Goal: Task Accomplishment & Management: Use online tool/utility

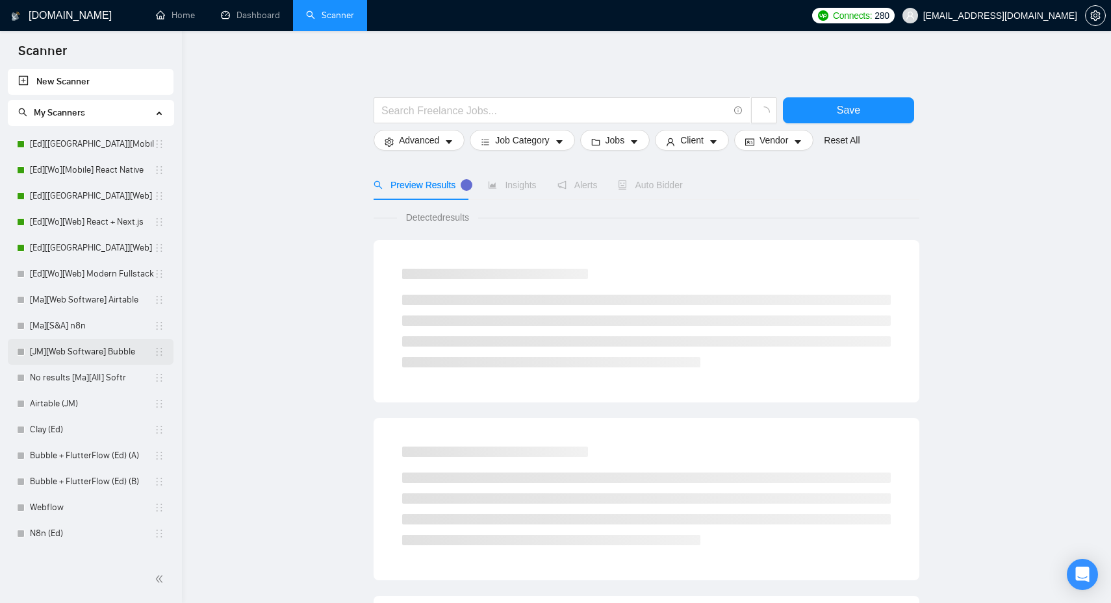
click at [71, 360] on link "[JM][Web Software] Bubble" at bounding box center [92, 352] width 124 height 26
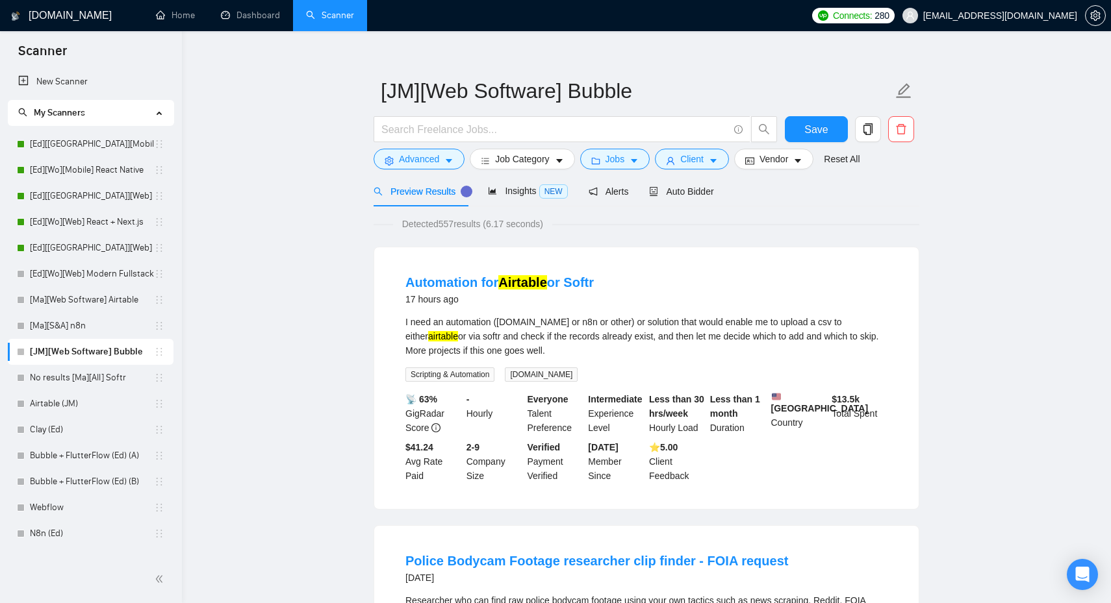
scroll to position [15, 0]
click at [430, 160] on span "Advanced" at bounding box center [419, 158] width 40 height 14
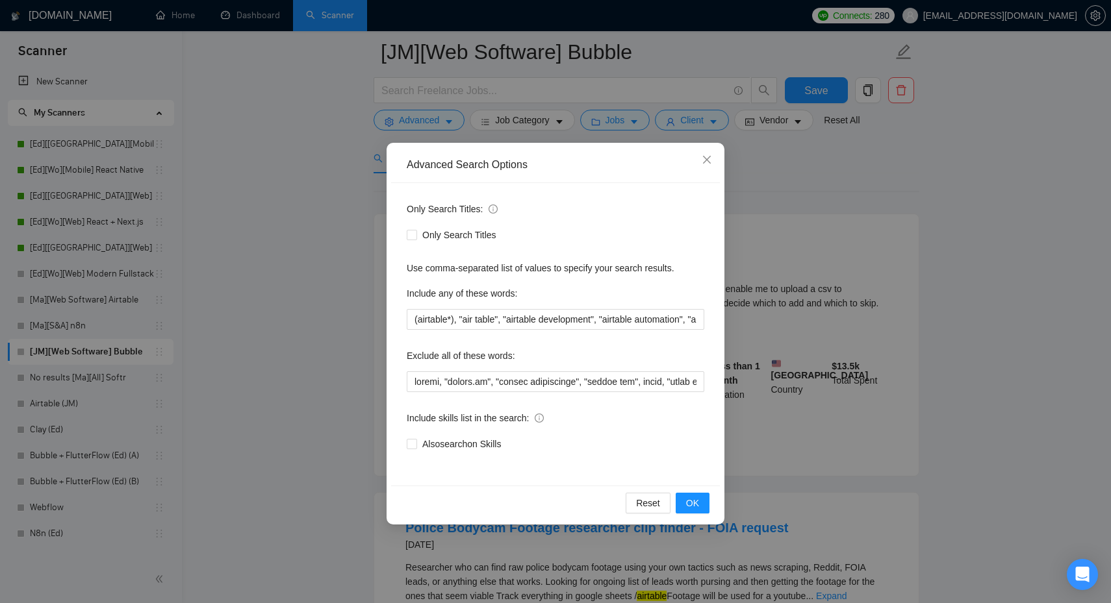
scroll to position [58, 0]
click at [540, 312] on input "(airtable*), "air table", "airtable development", "airtable automation", "airta…" at bounding box center [555, 319] width 297 height 21
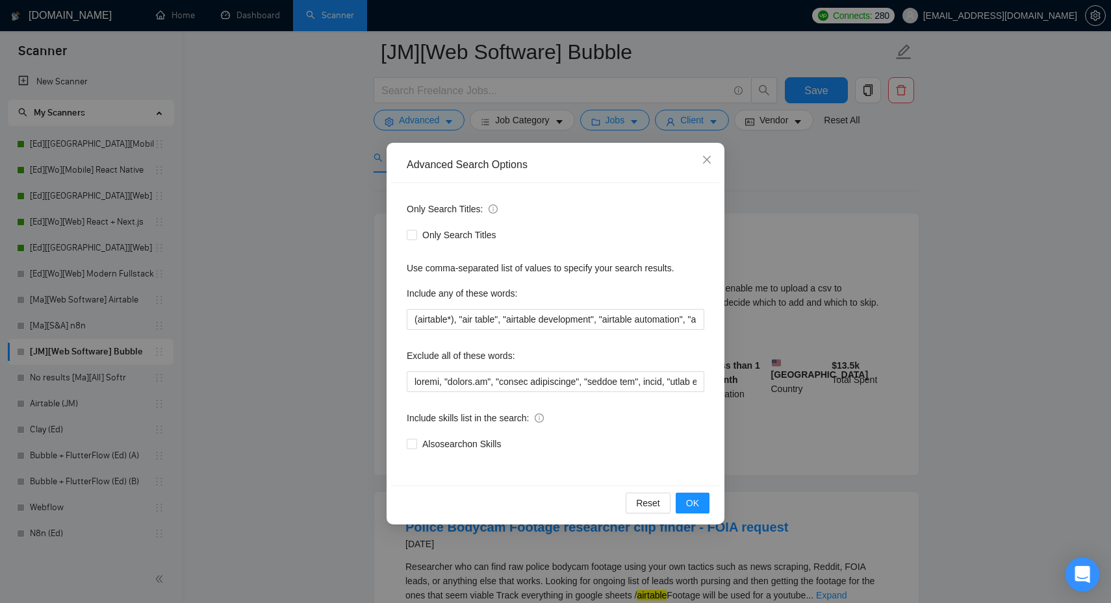
click at [1072, 572] on div "Open Intercom Messenger" at bounding box center [1082, 575] width 34 height 34
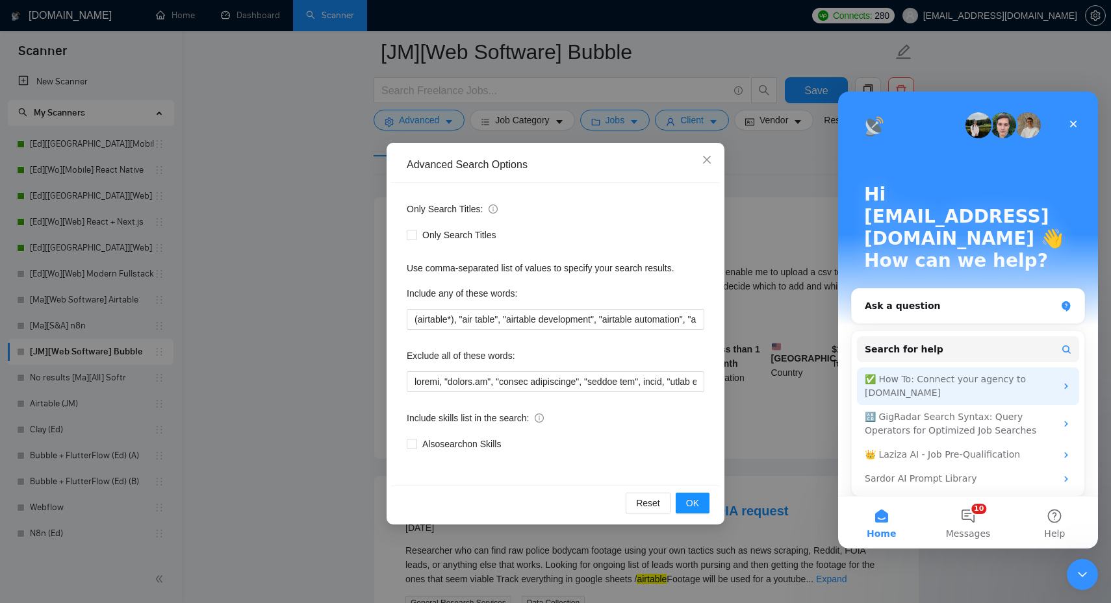
scroll to position [75, 0]
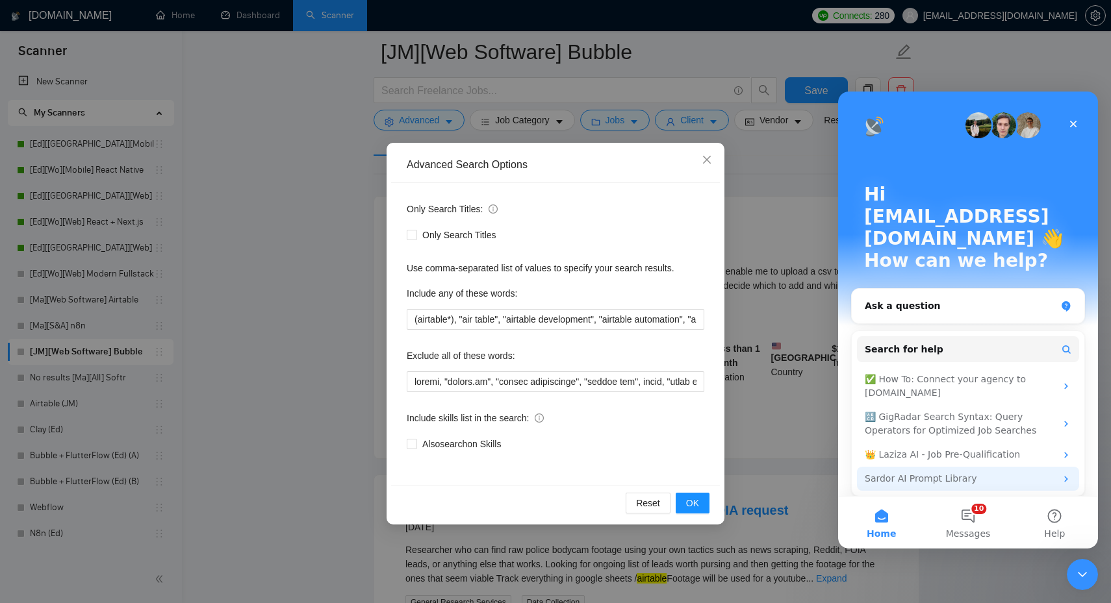
click at [998, 467] on div "Sardor AI Prompt Library" at bounding box center [968, 479] width 222 height 24
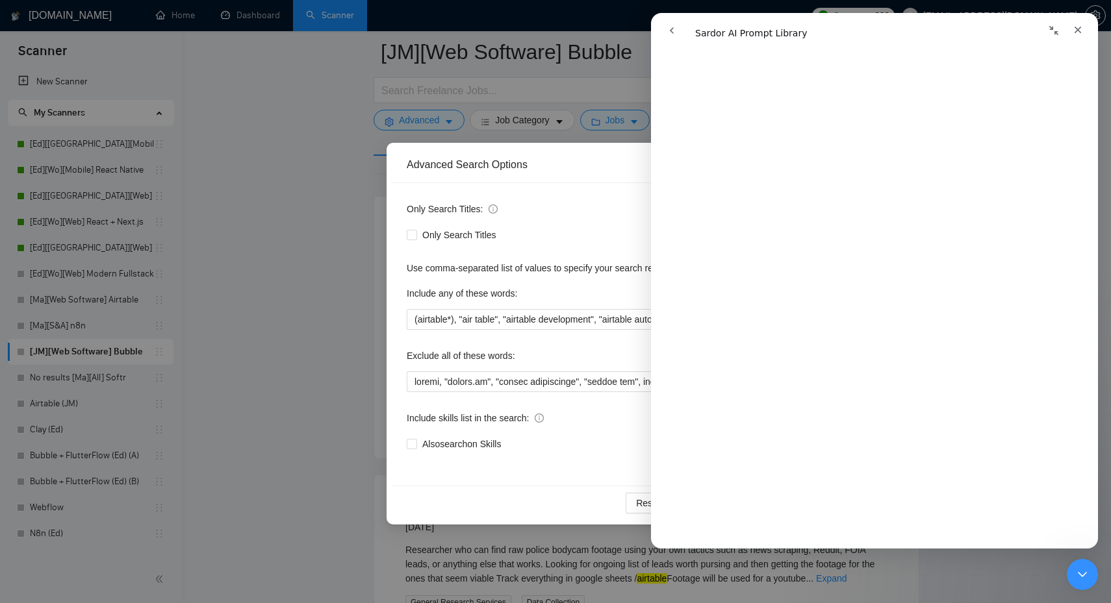
scroll to position [0, 0]
click at [668, 34] on icon "go back" at bounding box center [671, 30] width 10 height 10
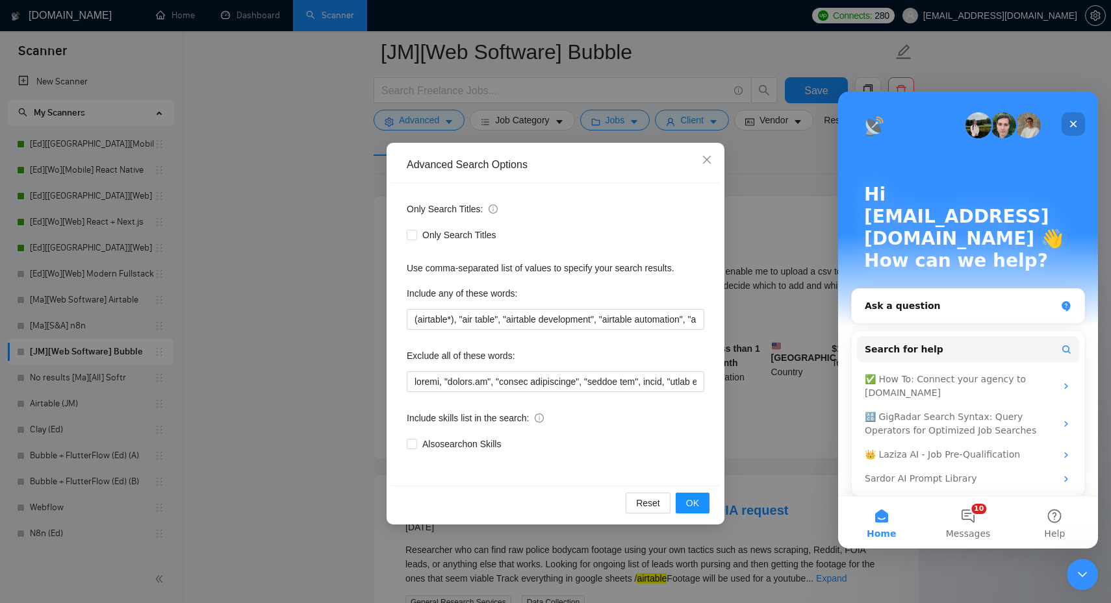
click at [1074, 127] on icon "Close" at bounding box center [1073, 124] width 10 height 10
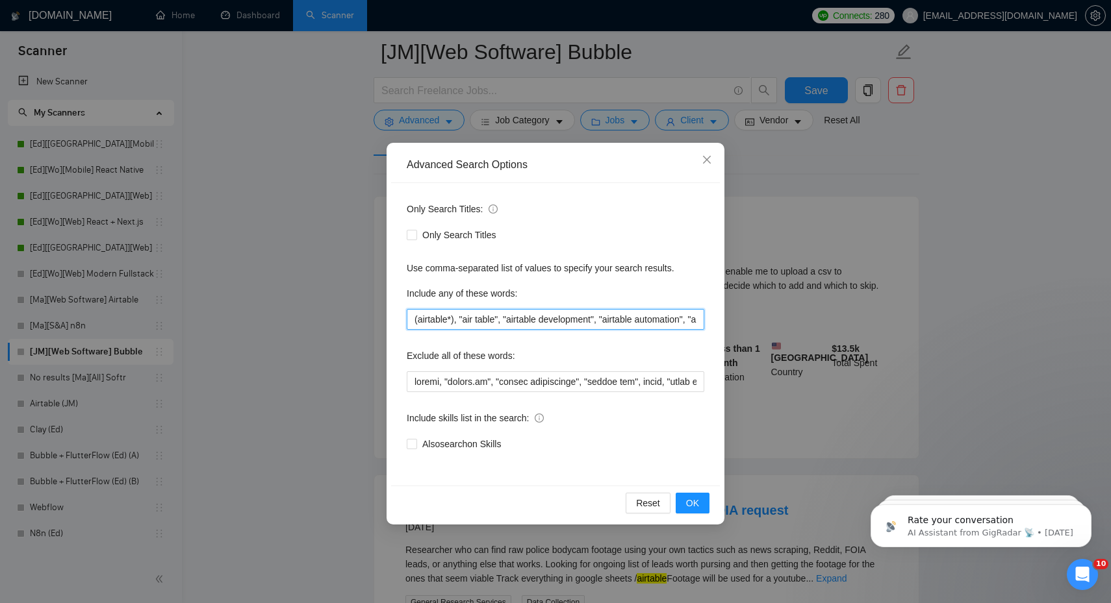
click at [531, 319] on input "(airtable*), "air table", "airtable development", "airtable automation", "airta…" at bounding box center [555, 319] width 297 height 21
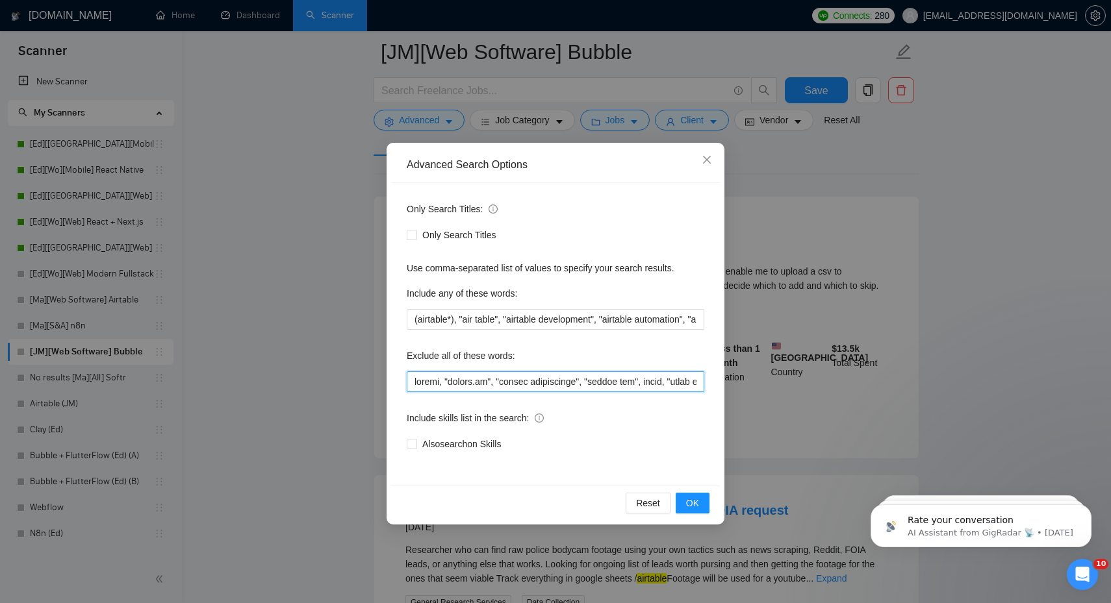
click at [530, 383] on input "text" at bounding box center [555, 382] width 297 height 21
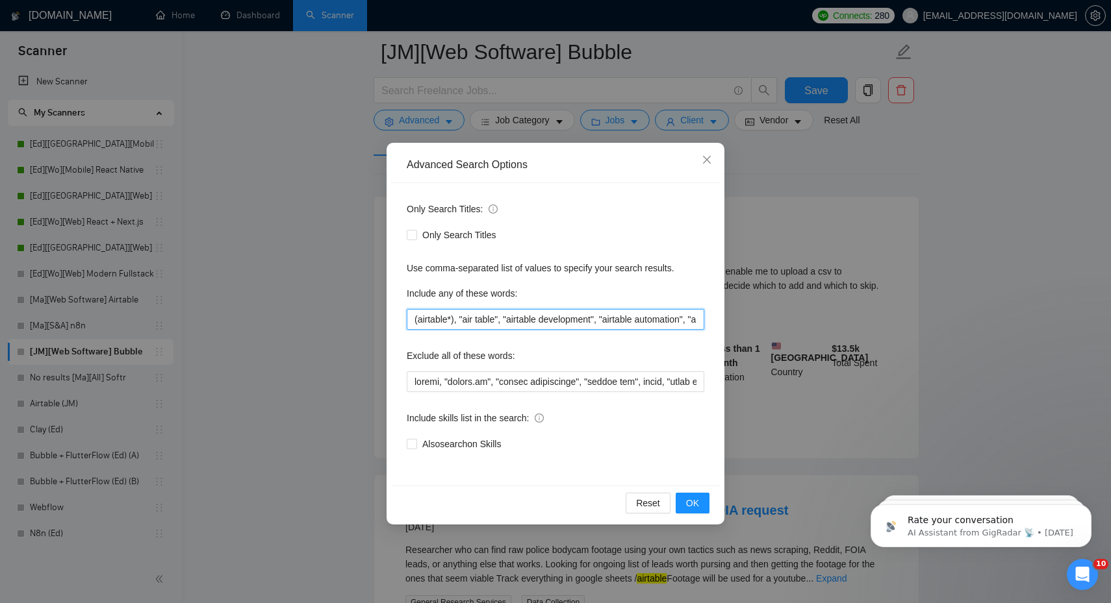
click at [462, 320] on input "(airtable*), "air table", "airtable development", "airtable automation", "airta…" at bounding box center [555, 319] width 297 height 21
paste input "bubble*), "[DOMAIN_NAME]", "bubble io", "bubble development", "bubble developer…"
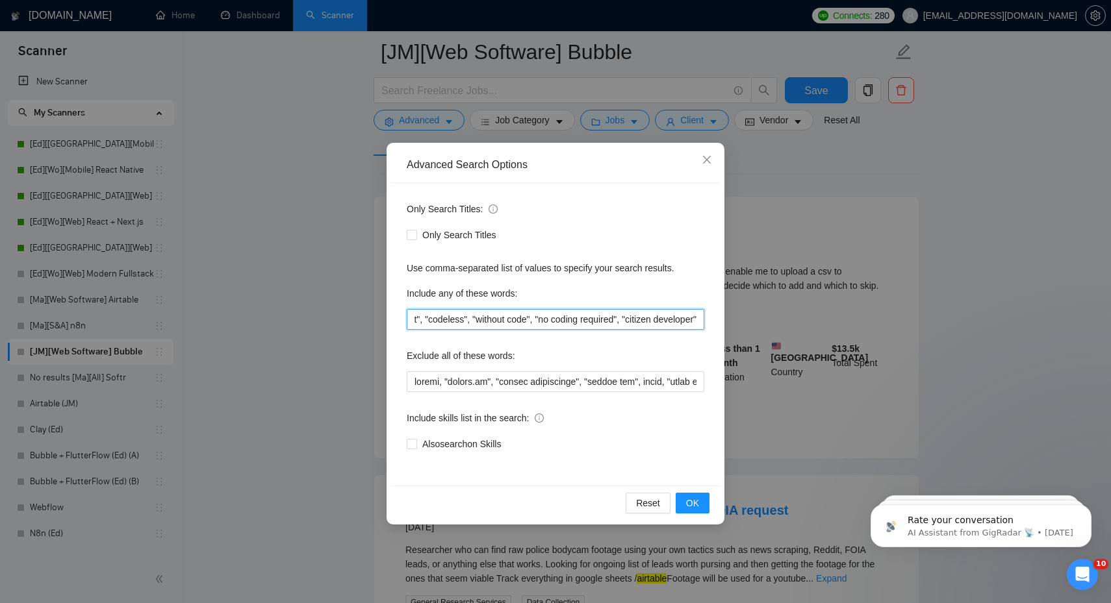
scroll to position [0, 3277]
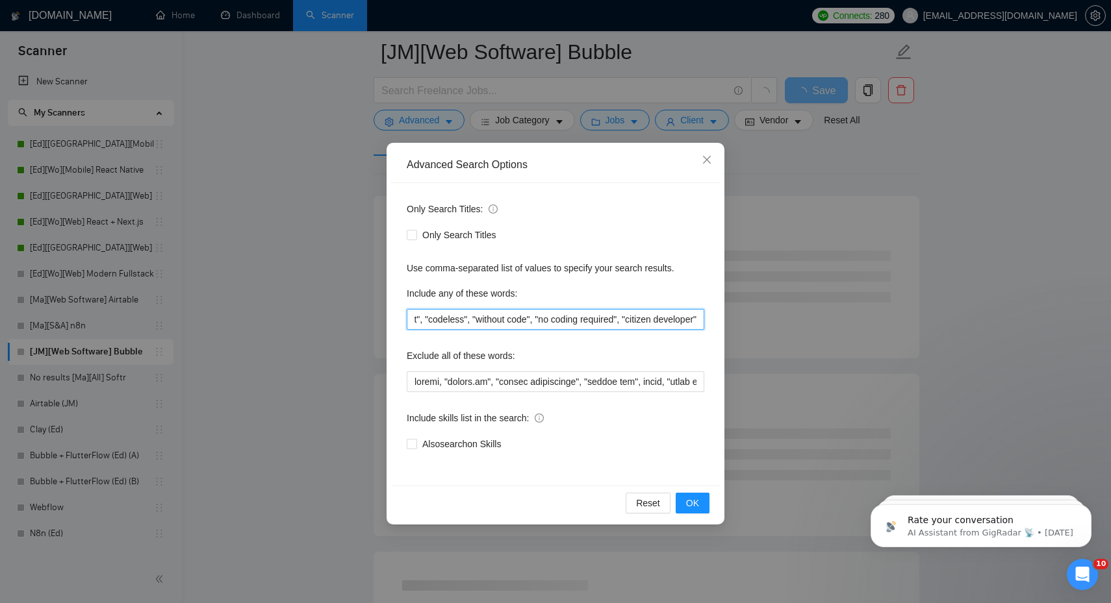
drag, startPoint x: 620, startPoint y: 320, endPoint x: 774, endPoint y: 324, distance: 154.7
click at [774, 324] on div "Advanced Search Options Only Search Titles: Only Search Titles Use comma-separa…" at bounding box center [555, 301] width 1111 height 603
type input "(bubble*), "[DOMAIN_NAME]", "bubble io", "bubble development", "bubble develope…"
click at [644, 293] on div "Include any of these words:" at bounding box center [555, 296] width 297 height 26
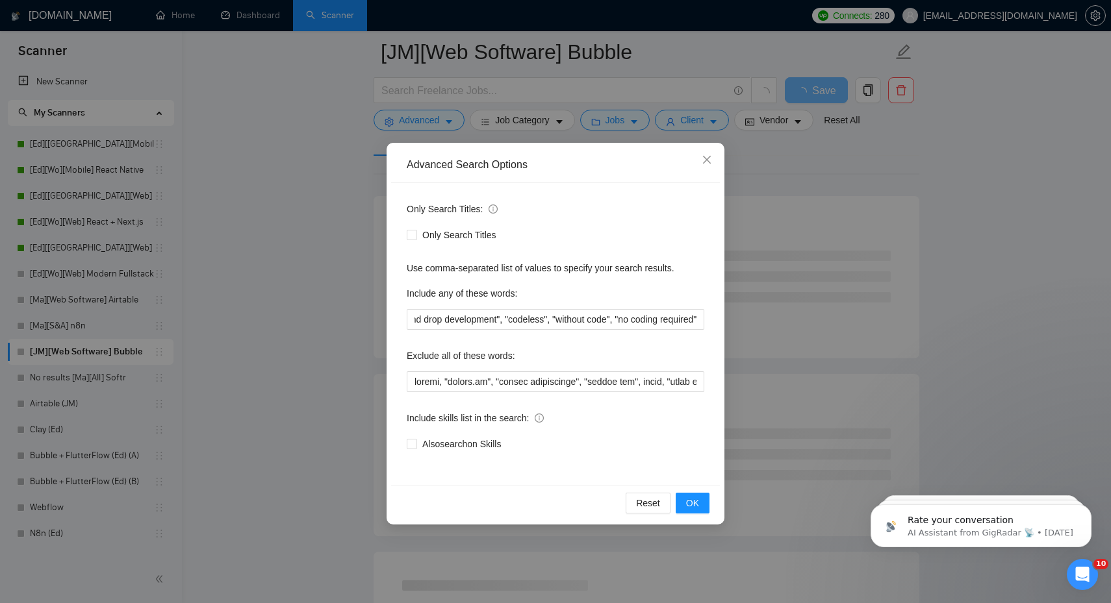
scroll to position [0, 0]
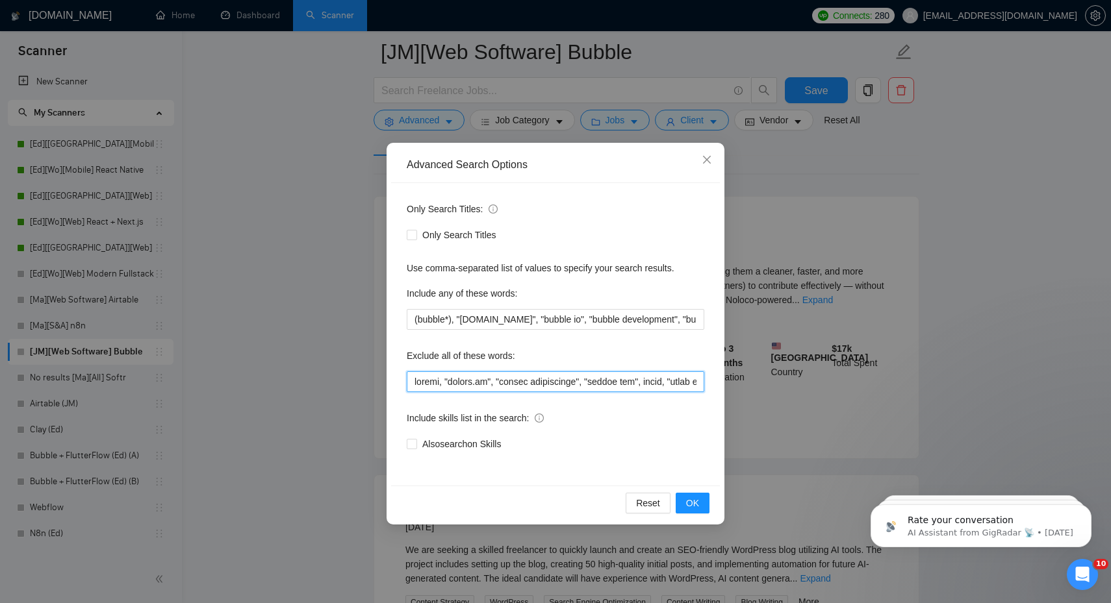
click at [487, 378] on input "text" at bounding box center [555, 382] width 297 height 21
paste input "Exclude airtable, "[DOMAIN_NAME]", "airtable development", "airta"
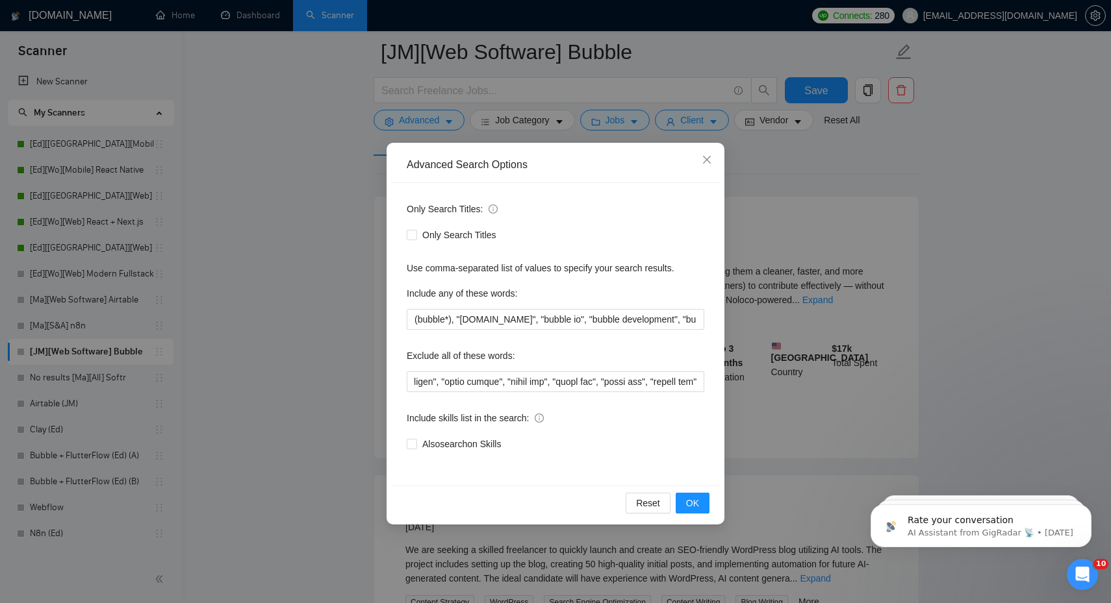
click at [499, 357] on label "Exclude all of these words:" at bounding box center [461, 356] width 108 height 21
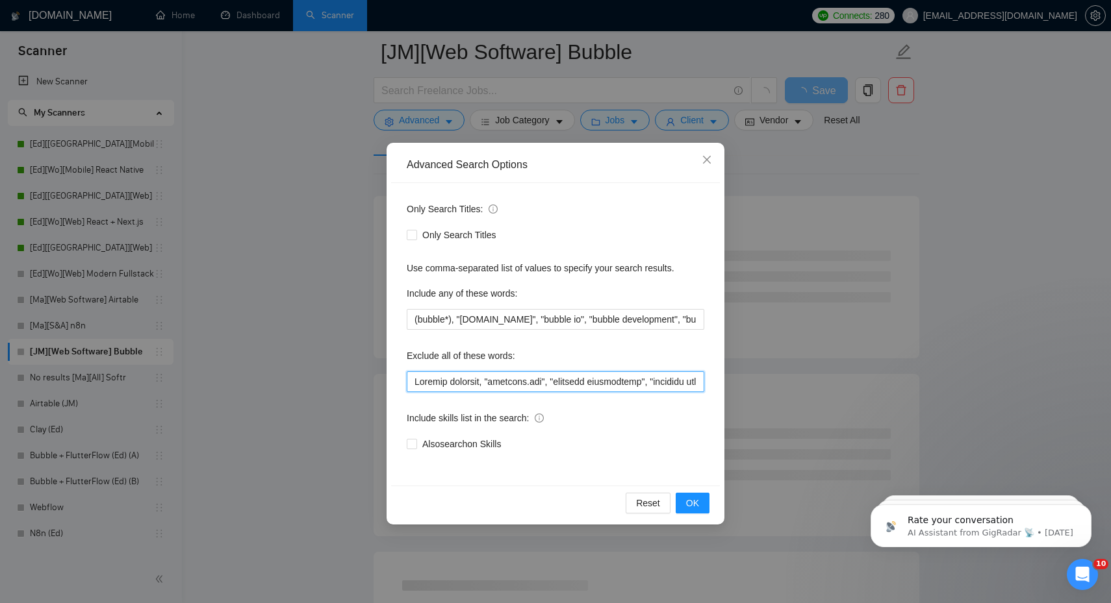
drag, startPoint x: 449, startPoint y: 382, endPoint x: 379, endPoint y: 376, distance: 70.4
click at [379, 376] on div "Advanced Search Options Only Search Titles: Only Search Titles Use comma-separa…" at bounding box center [555, 301] width 1111 height 603
click at [487, 379] on input "text" at bounding box center [555, 382] width 297 height 21
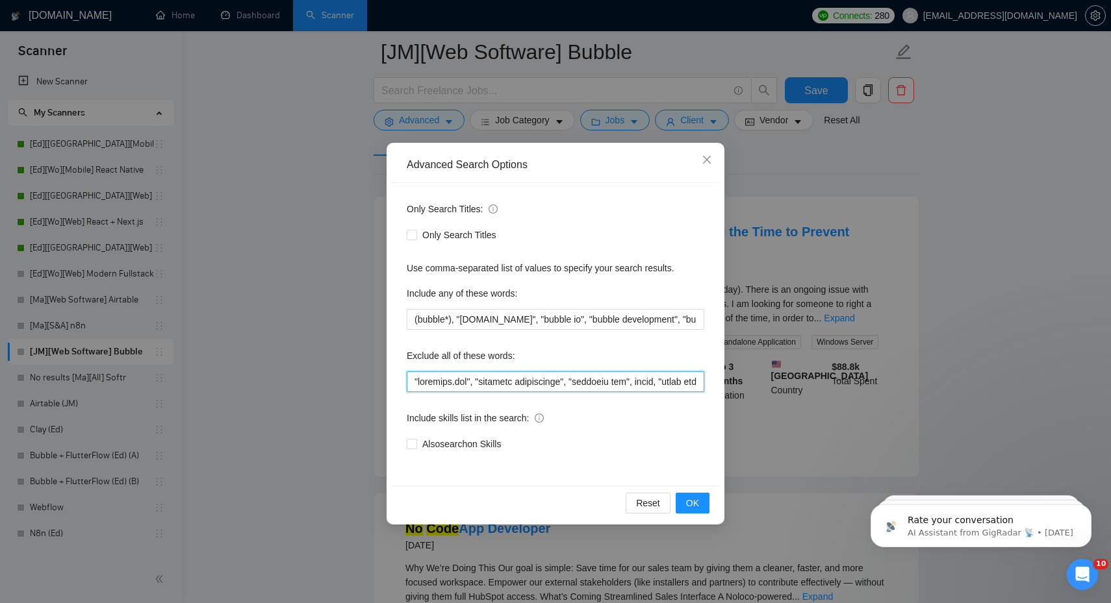
type input ""[DOMAIN_NAME]", "airtable development", "airtable app", glide, "glide apps", "…"
click at [557, 403] on div "Only Search Titles: Only Search Titles Use comma-separated list of values to sp…" at bounding box center [555, 334] width 329 height 303
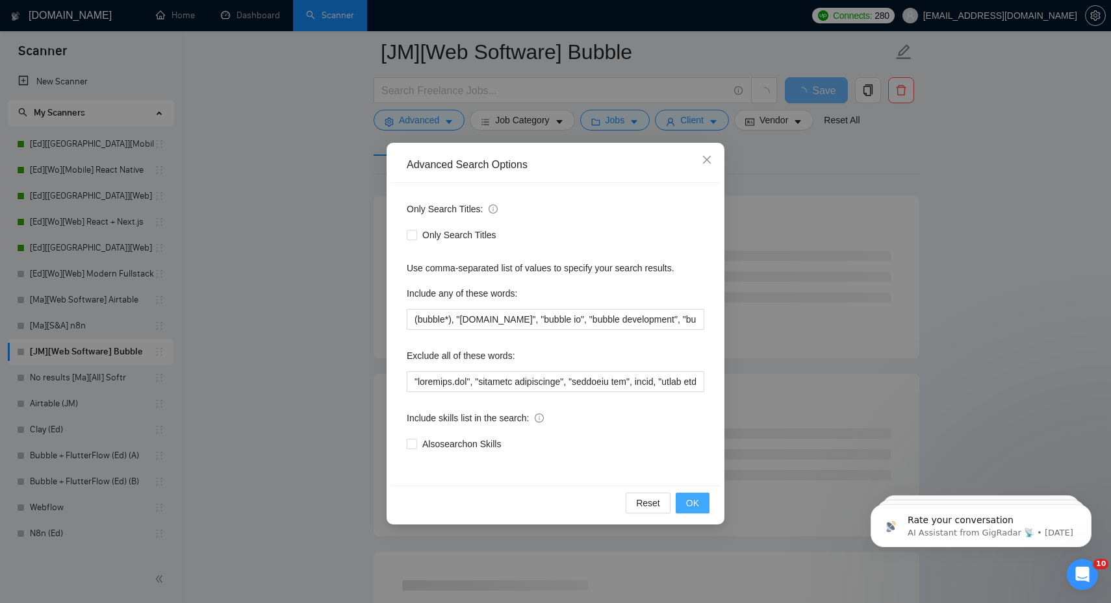
click at [688, 507] on span "OK" at bounding box center [692, 503] width 13 height 14
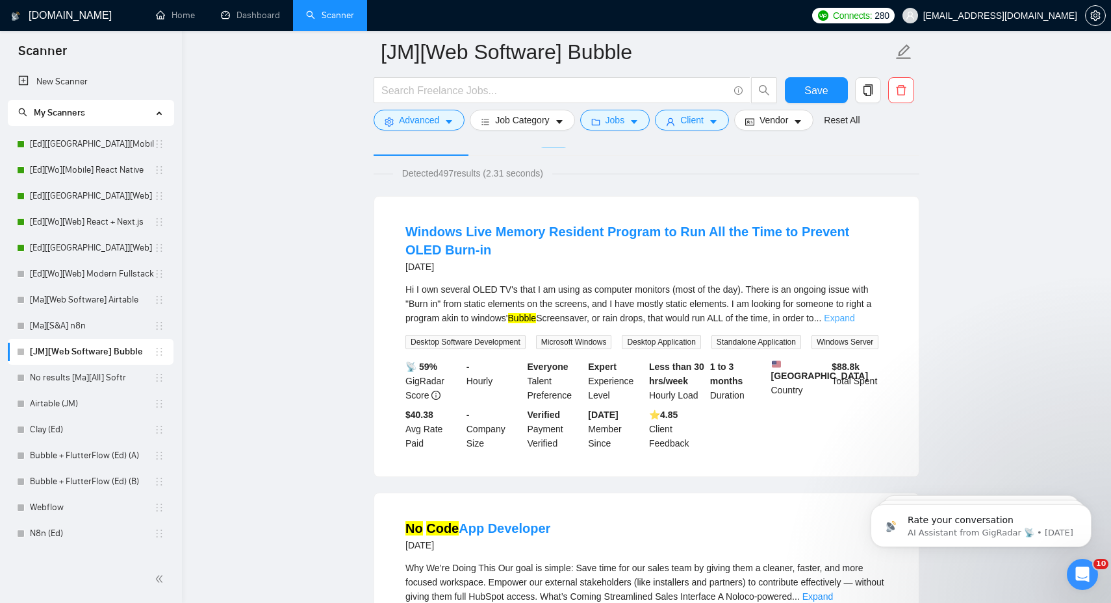
click at [854, 322] on link "Expand" at bounding box center [839, 318] width 31 height 10
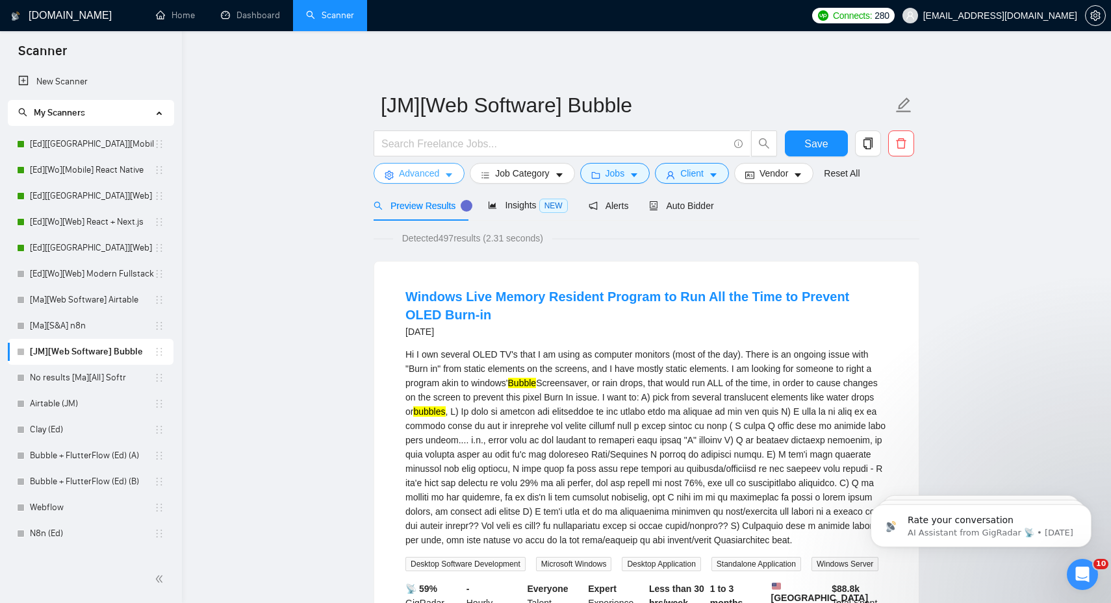
click at [431, 179] on span "Advanced" at bounding box center [419, 173] width 40 height 14
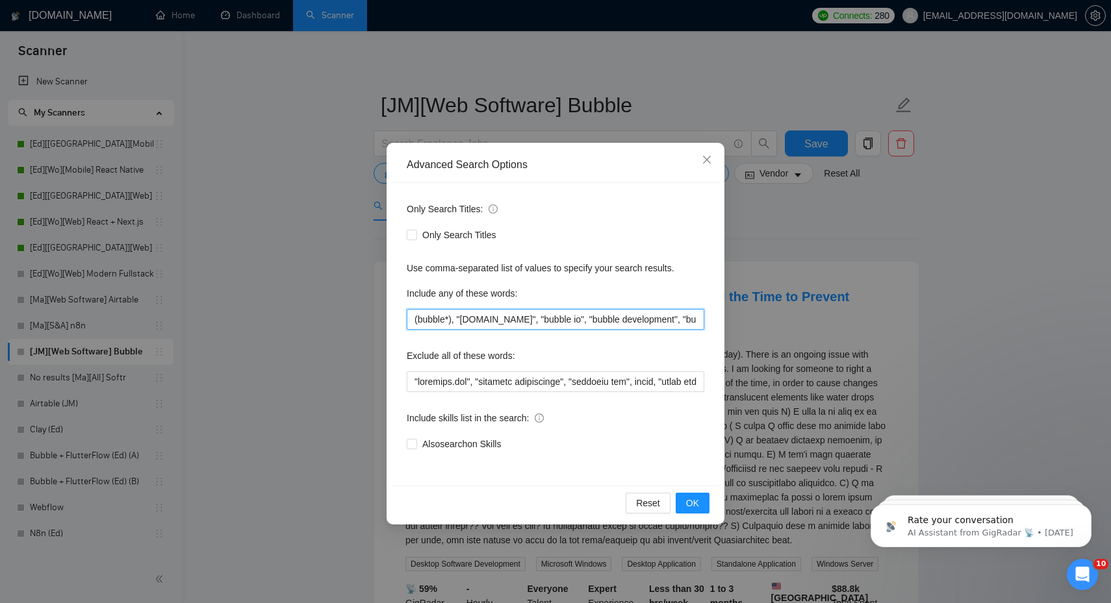
drag, startPoint x: 459, startPoint y: 322, endPoint x: 335, endPoint y: 312, distance: 124.4
click at [335, 312] on div "Advanced Search Options Only Search Titles: Only Search Titles Use comma-separa…" at bounding box center [555, 301] width 1111 height 603
click at [399, 346] on div "Only Search Titles: Only Search Titles Use comma-separated list of values to sp…" at bounding box center [555, 334] width 329 height 303
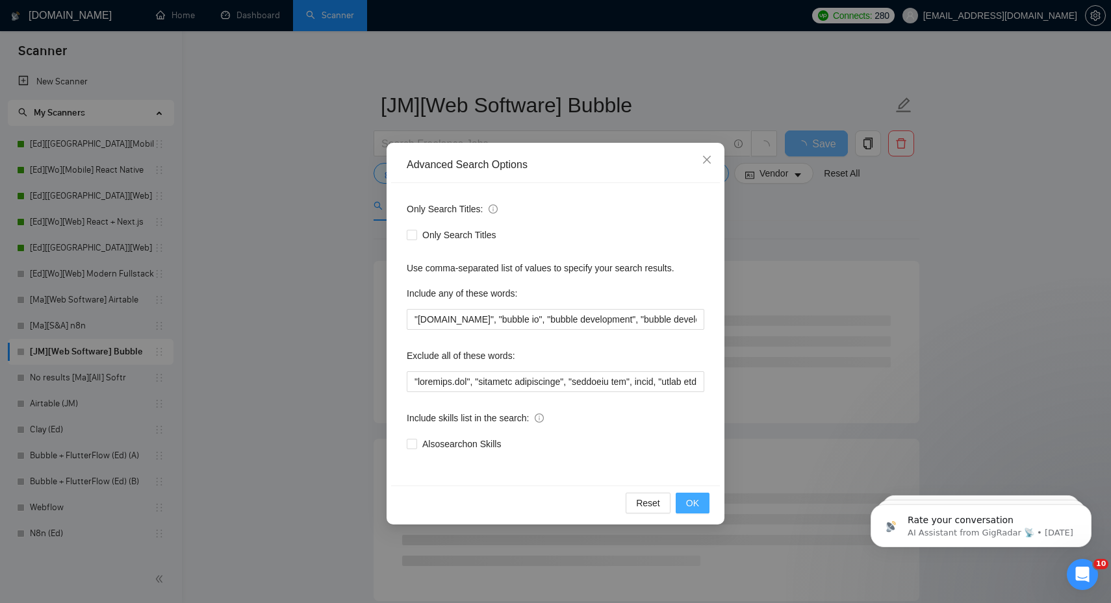
click at [692, 504] on span "OK" at bounding box center [692, 503] width 13 height 14
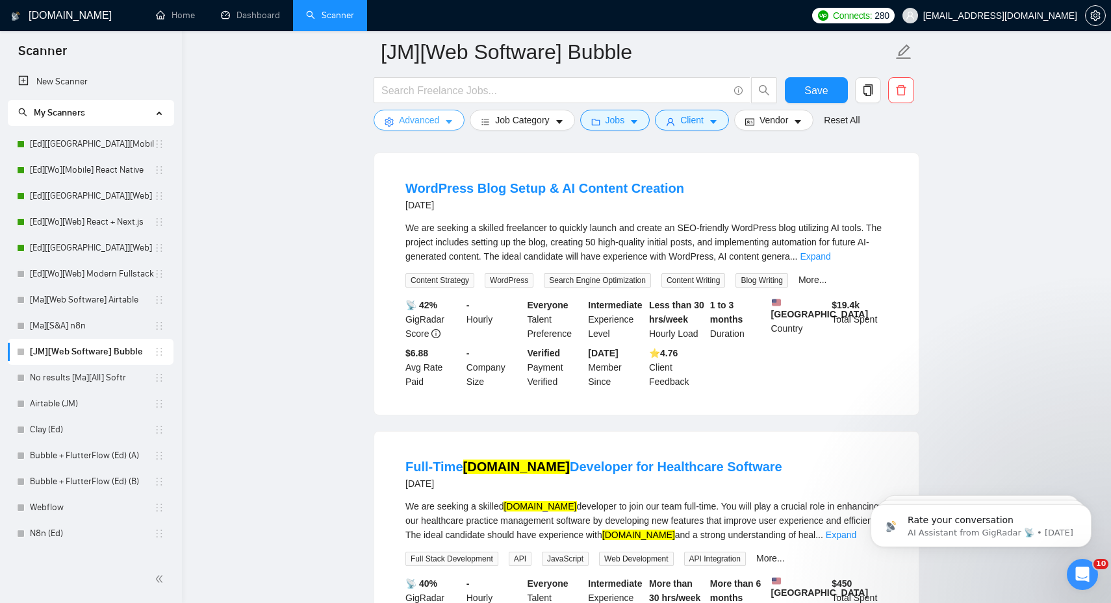
scroll to position [394, 0]
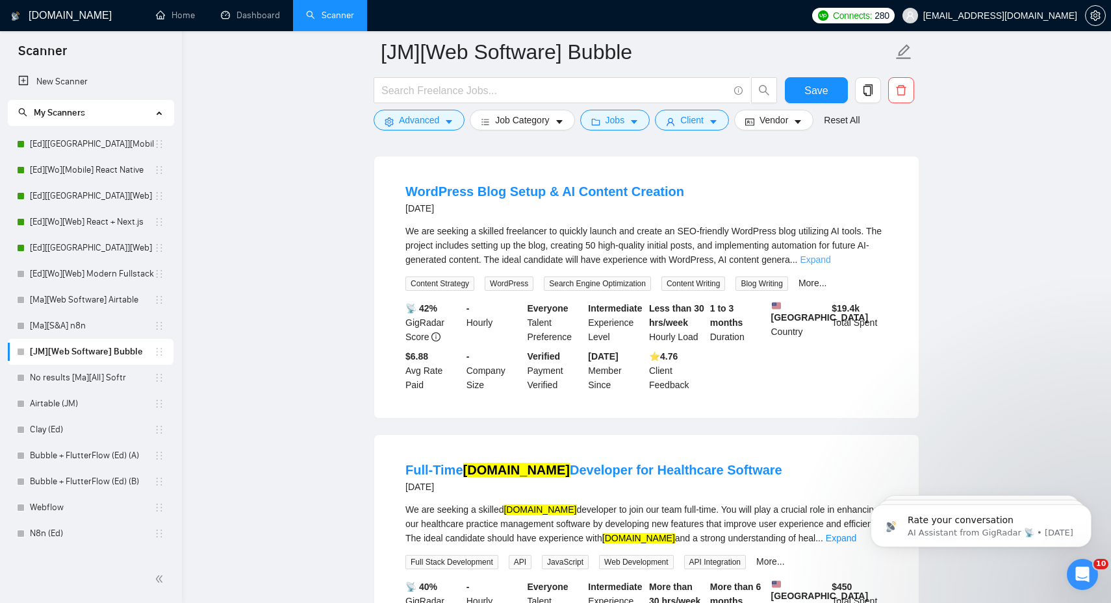
click at [830, 265] on link "Expand" at bounding box center [815, 260] width 31 height 10
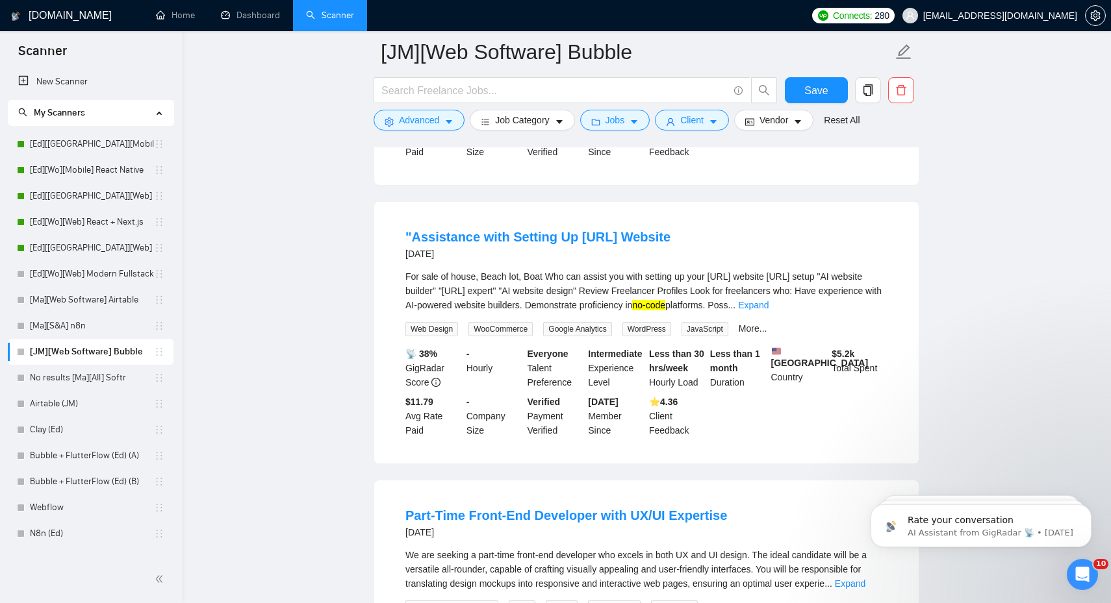
scroll to position [962, 0]
click at [768, 312] on link "Expand" at bounding box center [753, 306] width 31 height 10
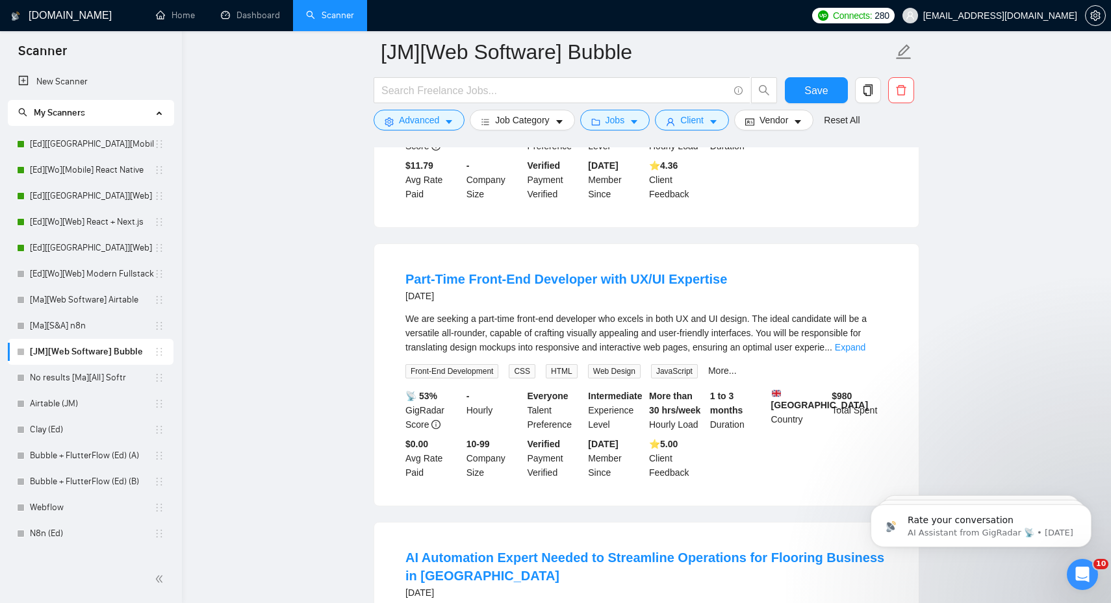
scroll to position [1213, 0]
click at [863, 353] on link "Expand" at bounding box center [850, 348] width 31 height 10
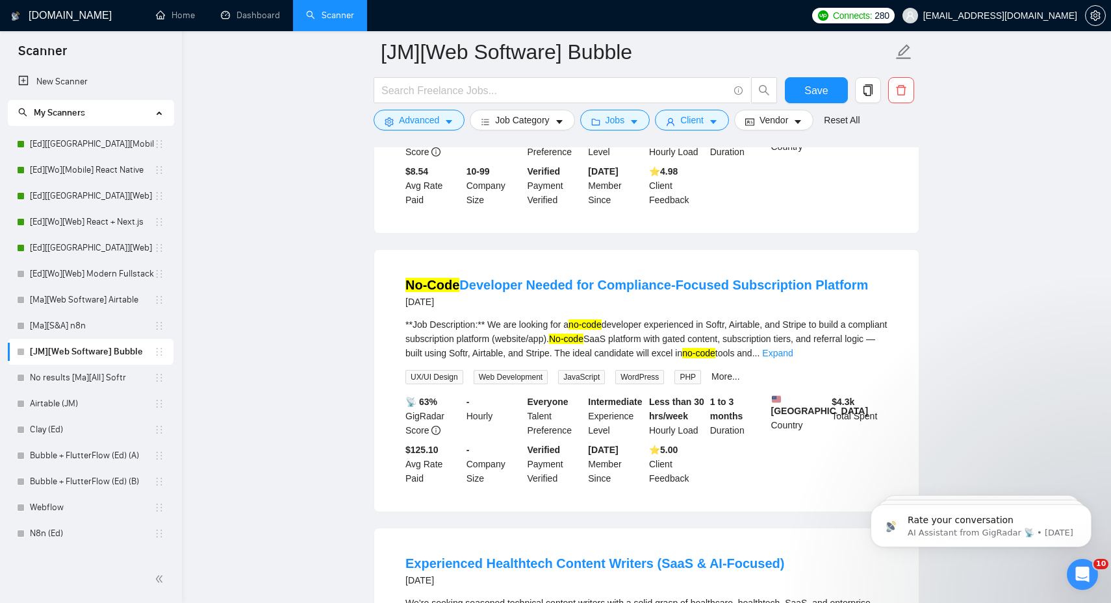
scroll to position [2102, 0]
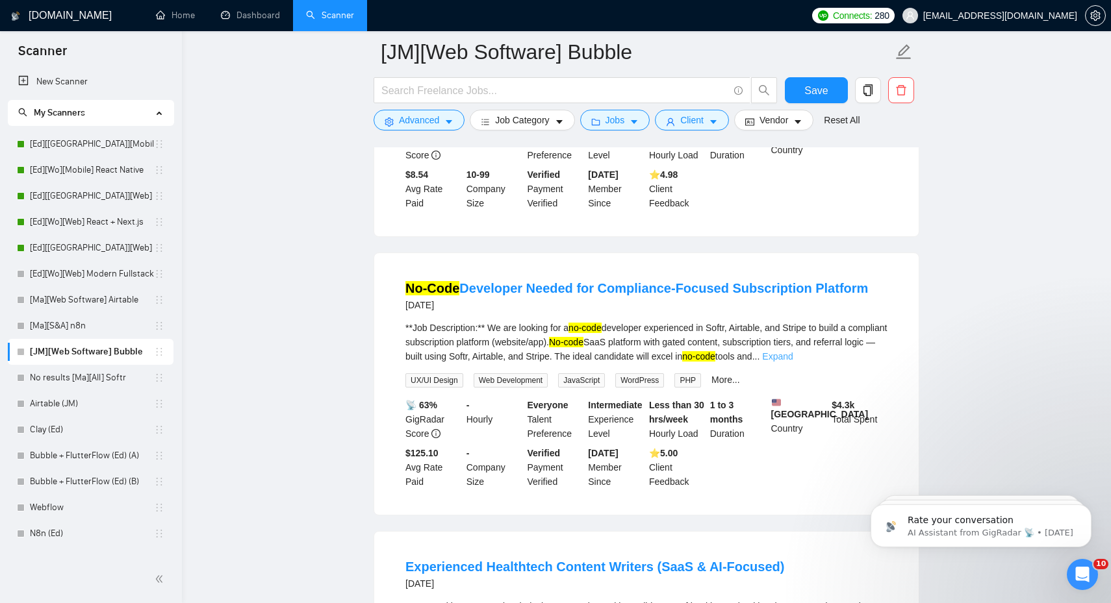
click at [792, 362] on link "Expand" at bounding box center [777, 356] width 31 height 10
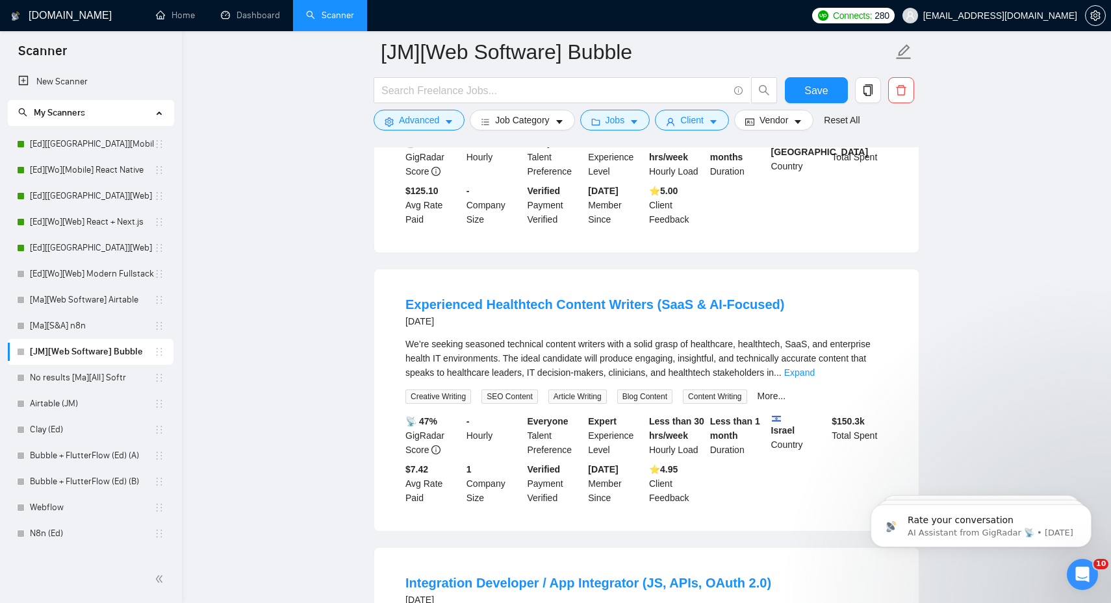
scroll to position [2405, 0]
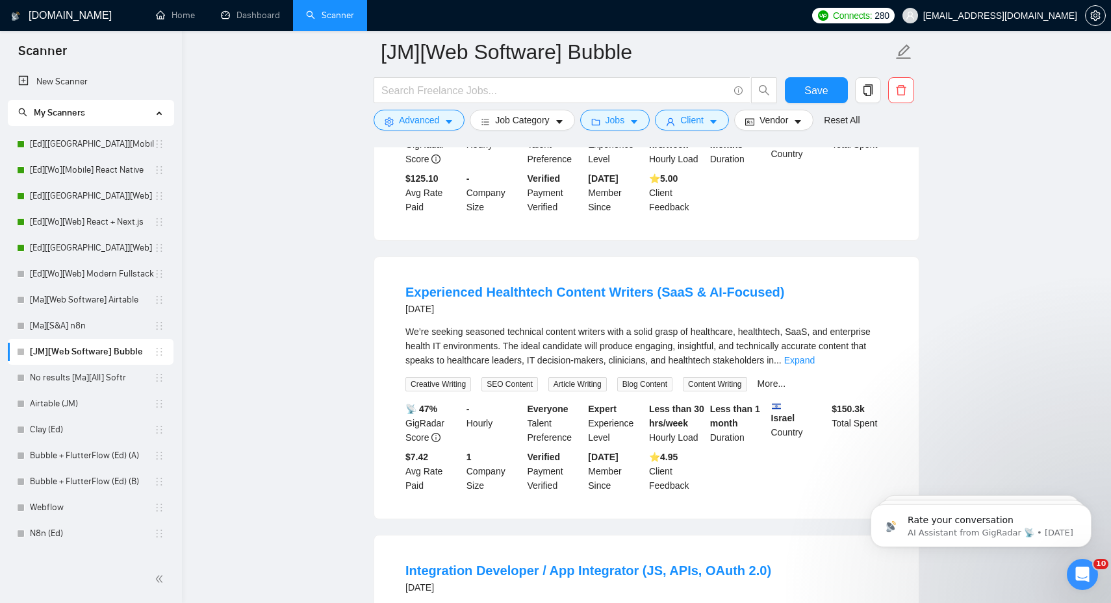
click at [865, 368] on div "We’re seeking seasoned technical content writers with a solid grasp of healthca…" at bounding box center [646, 346] width 482 height 43
click at [814, 366] on link "Expand" at bounding box center [799, 360] width 31 height 10
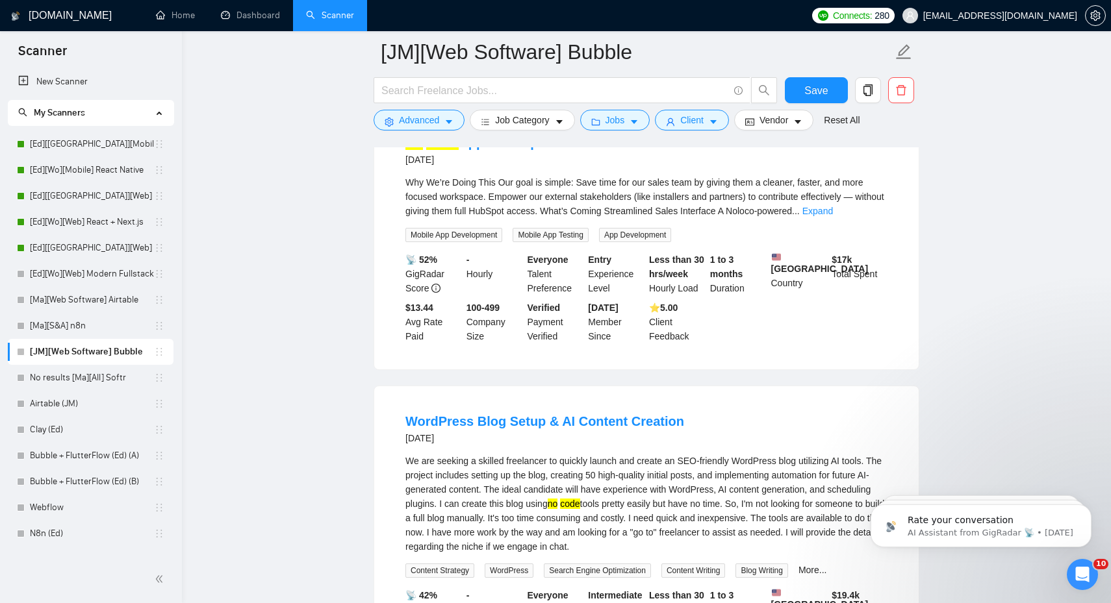
scroll to position [0, 0]
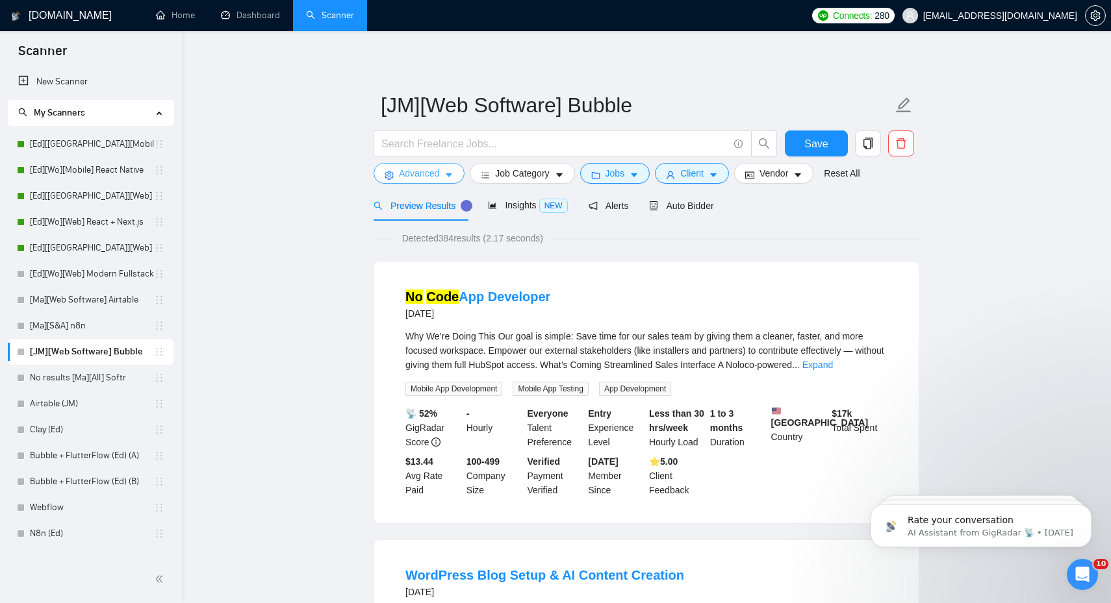
click at [442, 173] on button "Advanced" at bounding box center [418, 173] width 91 height 21
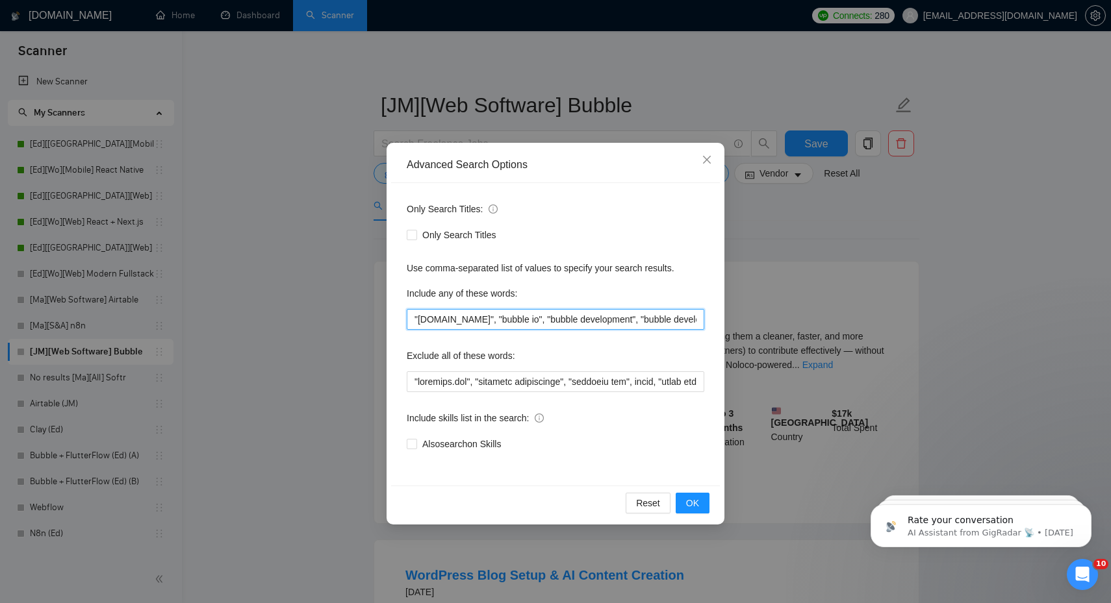
click at [498, 316] on input ""[DOMAIN_NAME]", "bubble io", "bubble development", "bubble developer", "bubble…" at bounding box center [555, 319] width 297 height 21
click at [509, 316] on input ""[DOMAIN_NAME]", "bubble io", "bubble development", "bubble developer", "bubble…" at bounding box center [555, 319] width 297 height 21
paste input "text"
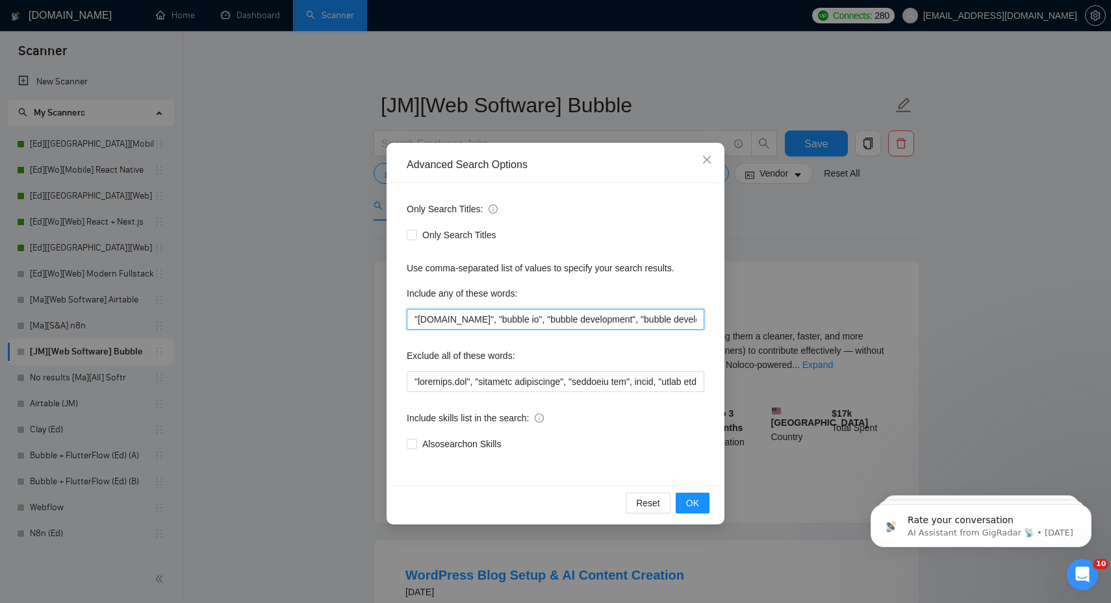
scroll to position [0, 2343]
click at [651, 349] on div "Exclude all of these words:" at bounding box center [555, 359] width 297 height 26
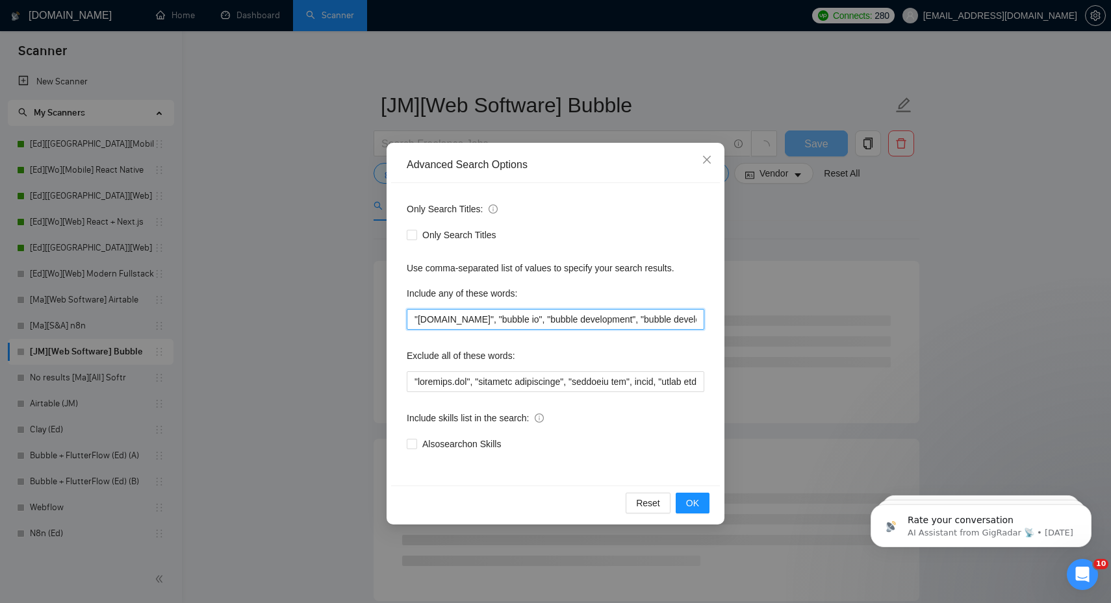
click at [659, 321] on input ""[DOMAIN_NAME]", "bubble io", "bubble development", "bubble developer", "bubble…" at bounding box center [555, 319] width 297 height 21
paste input ""[DOMAIN_NAME]", "bubble io", "bubble development", "bubble developer", "bubble…"
type input ""[DOMAIN_NAME]", "bubble io", "bubble development", "bubble developer", "bubble…"
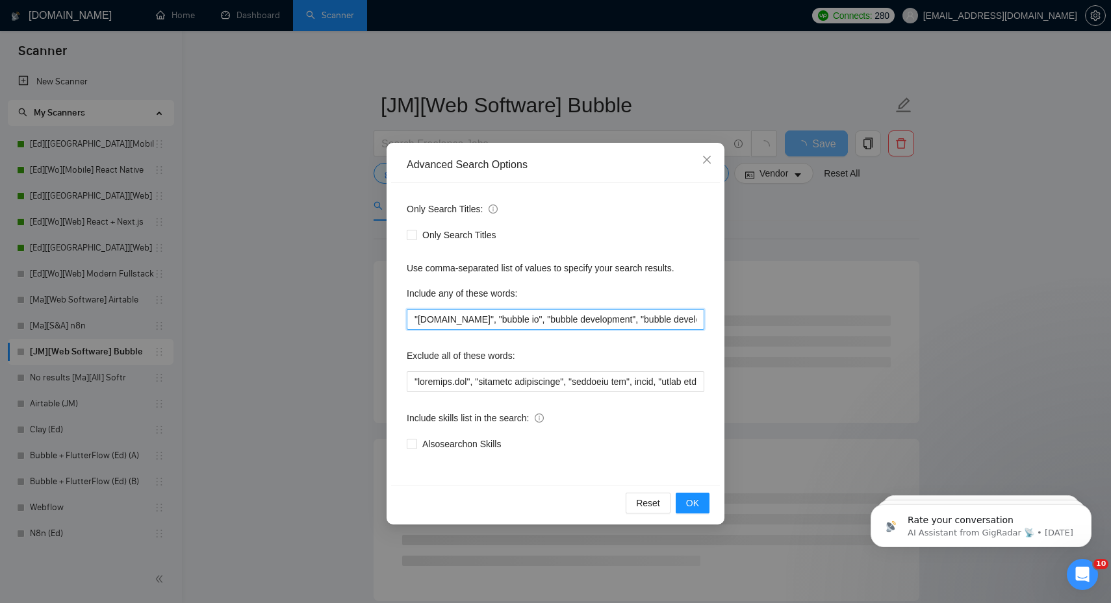
scroll to position [0, 2343]
click at [687, 499] on span "OK" at bounding box center [692, 503] width 13 height 14
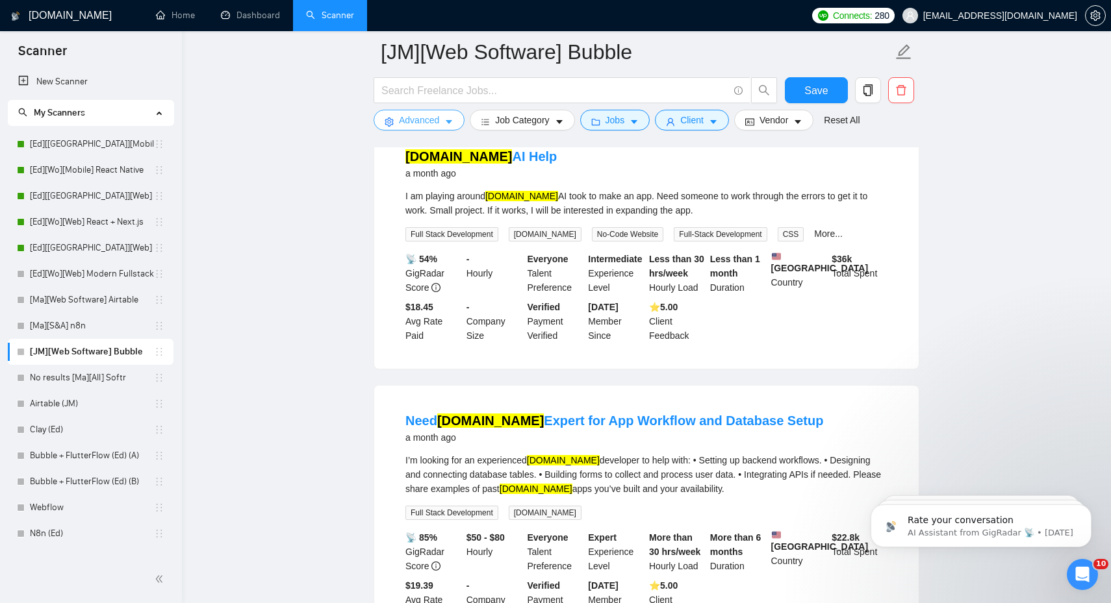
scroll to position [1764, 0]
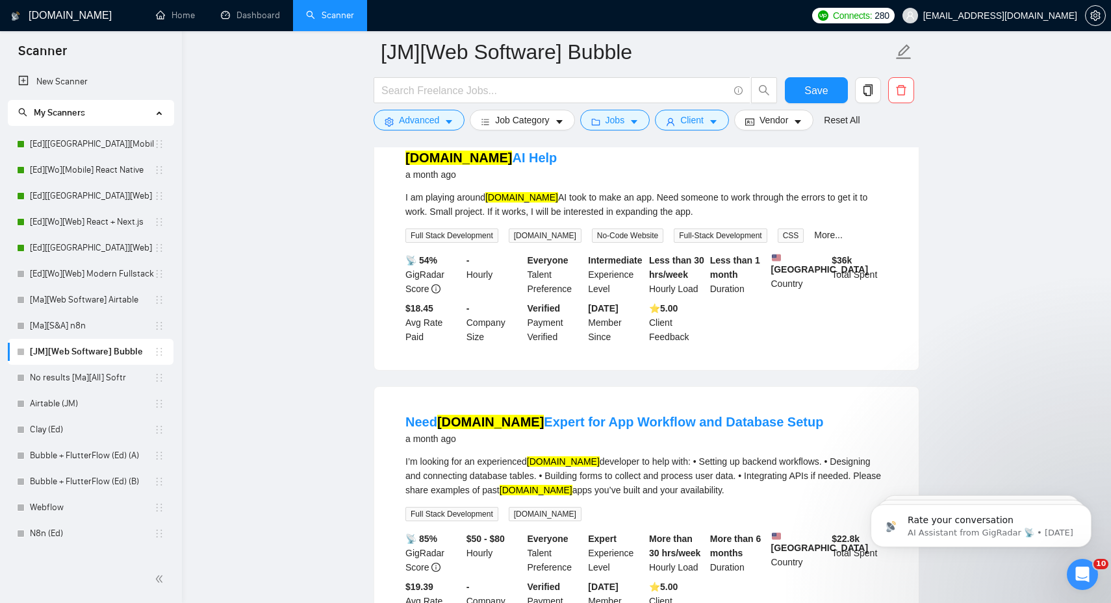
click at [685, 219] on div "I am playing around [DOMAIN_NAME] AI took to make an app. Need someone to work …" at bounding box center [646, 204] width 482 height 29
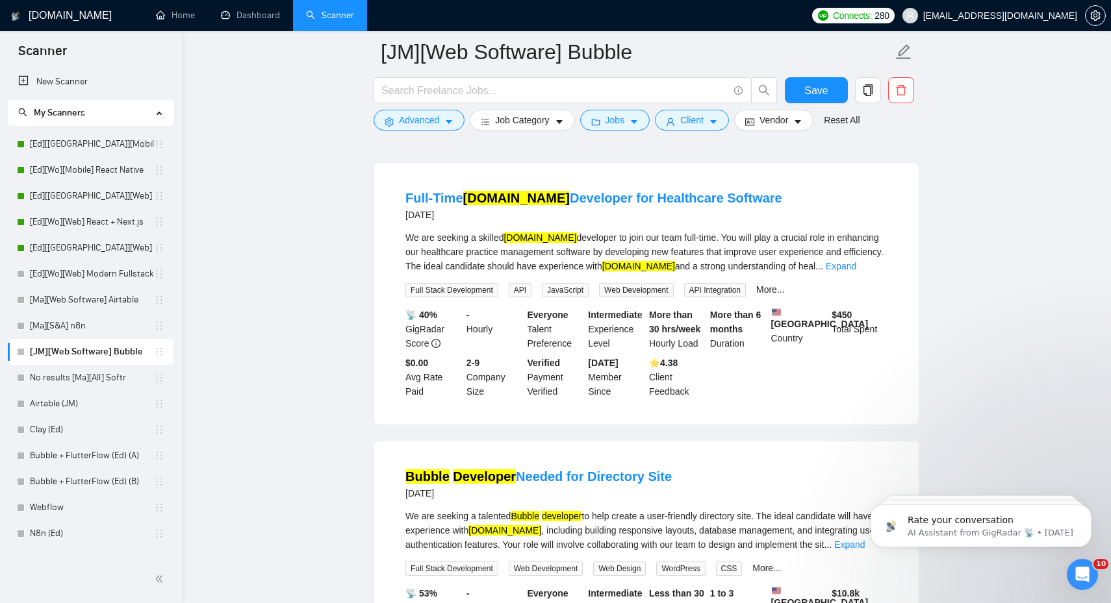
scroll to position [86, 0]
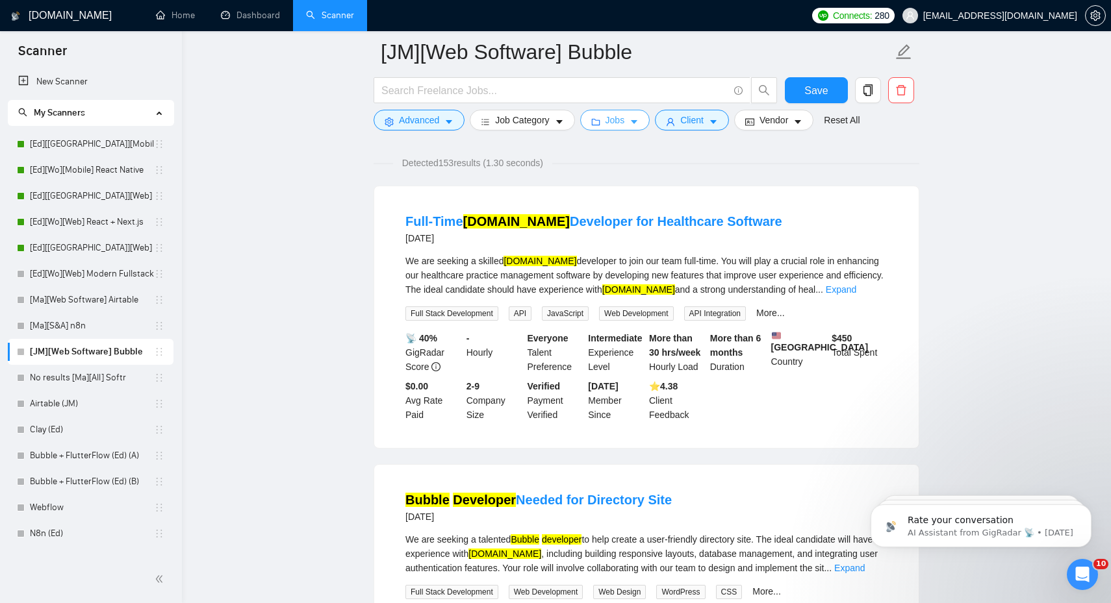
click at [634, 117] on span "caret-down" at bounding box center [633, 122] width 9 height 10
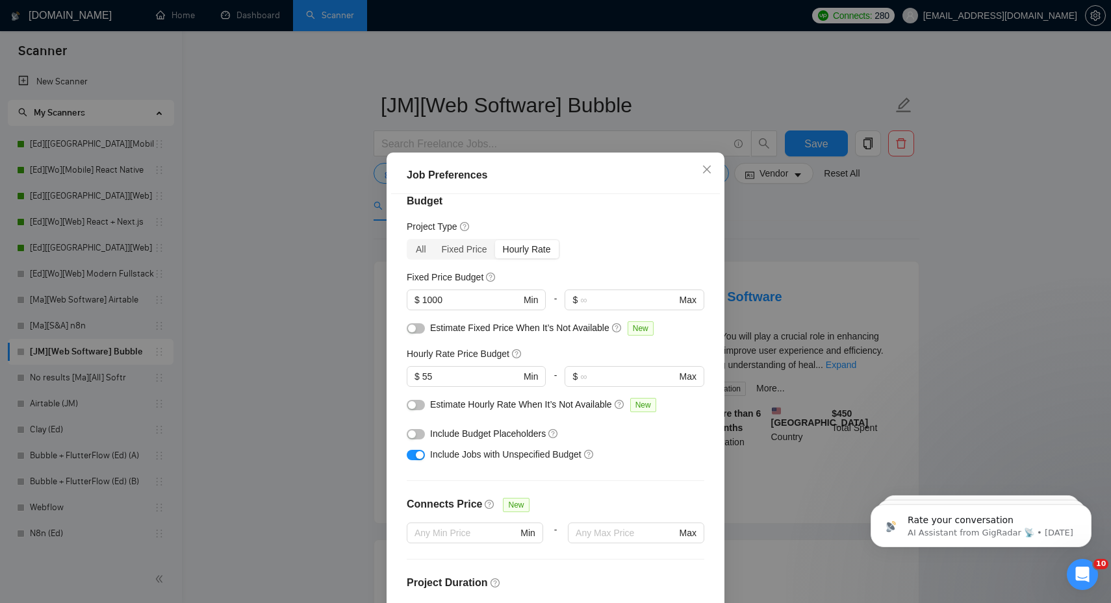
scroll to position [0, 0]
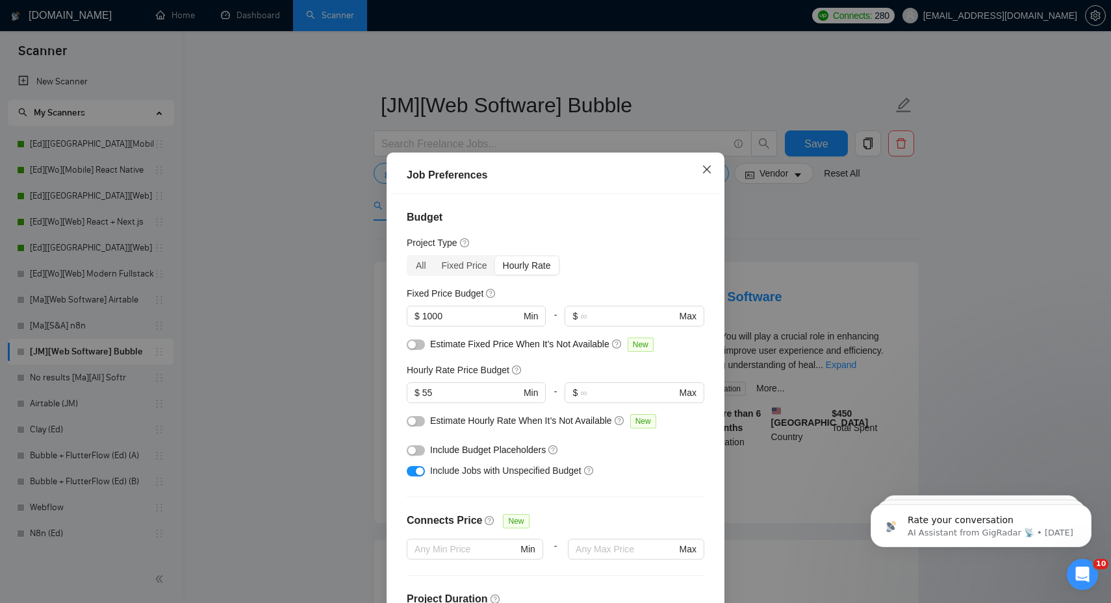
click at [701, 173] on icon "close" at bounding box center [706, 169] width 10 height 10
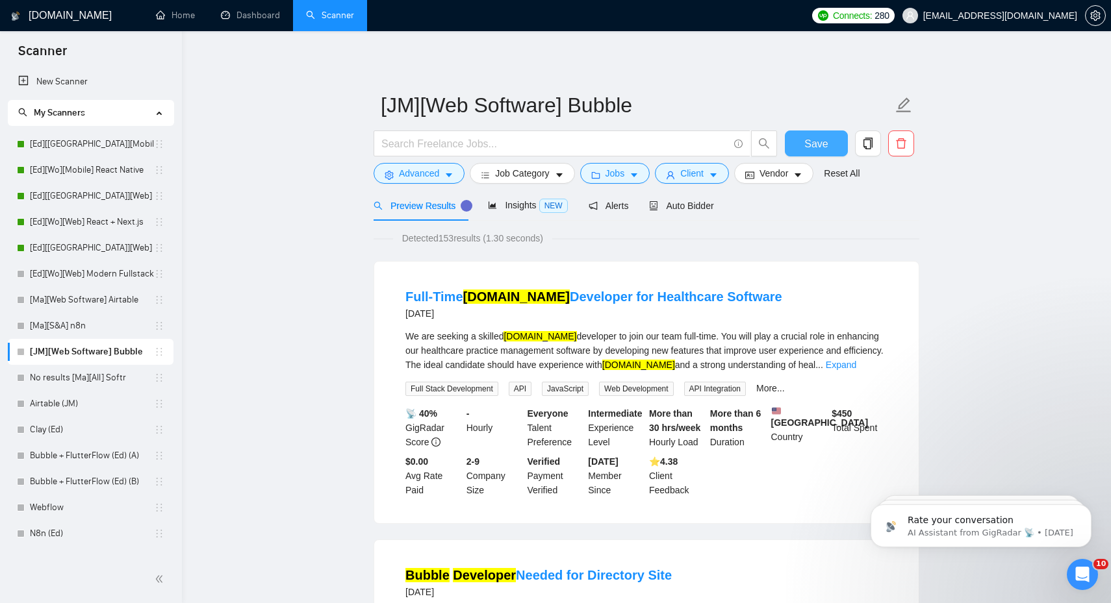
click at [820, 149] on span "Save" at bounding box center [815, 144] width 23 height 16
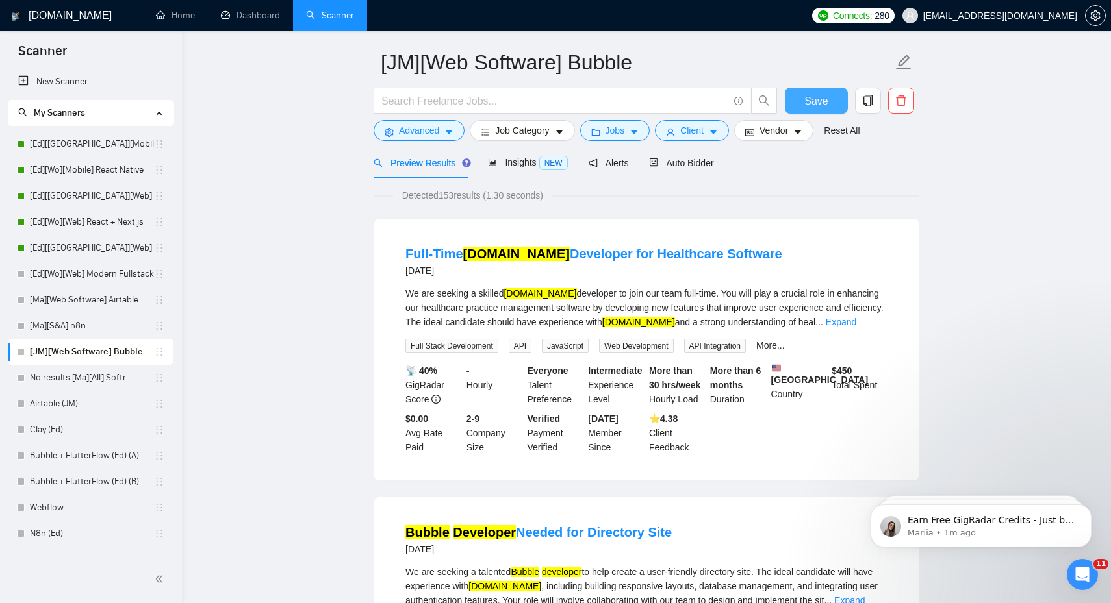
scroll to position [46, 0]
